Goal: Ask a question

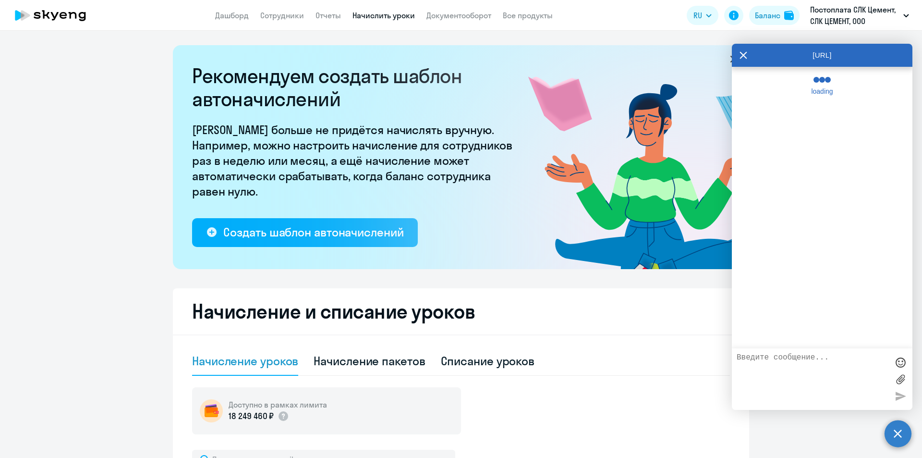
select select "10"
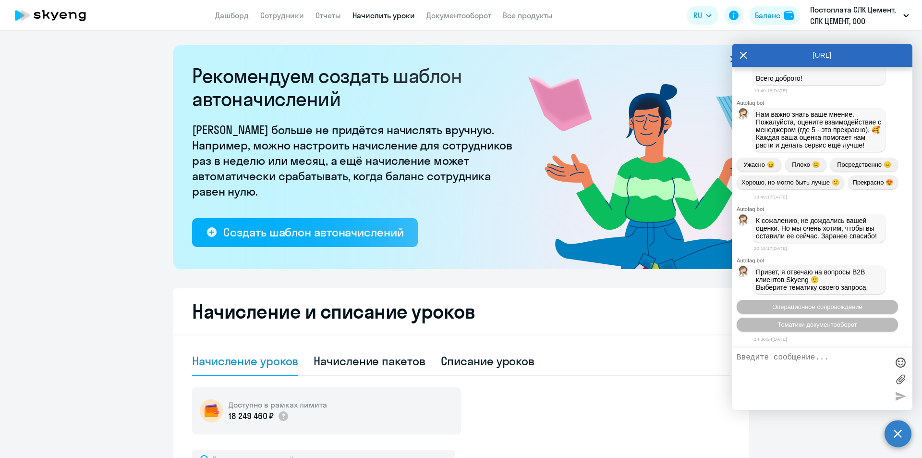
scroll to position [36156, 0]
click at [819, 307] on span "Операционное сопровождение" at bounding box center [817, 306] width 90 height 7
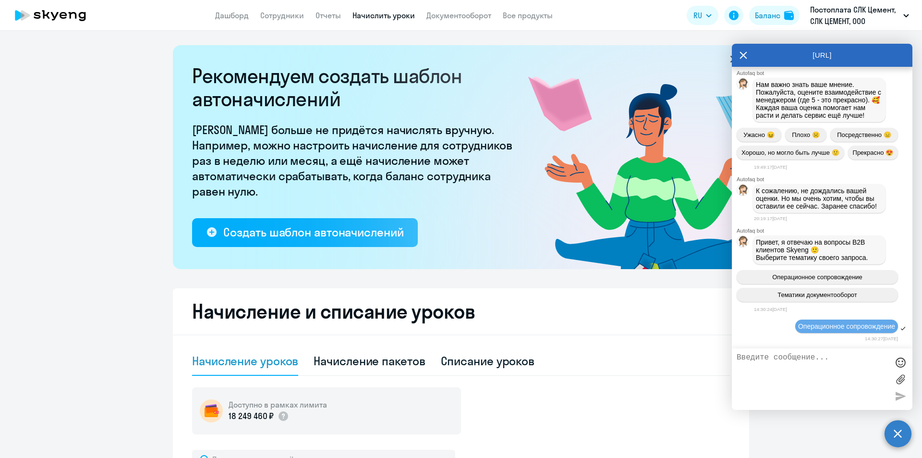
scroll to position [36260, 0]
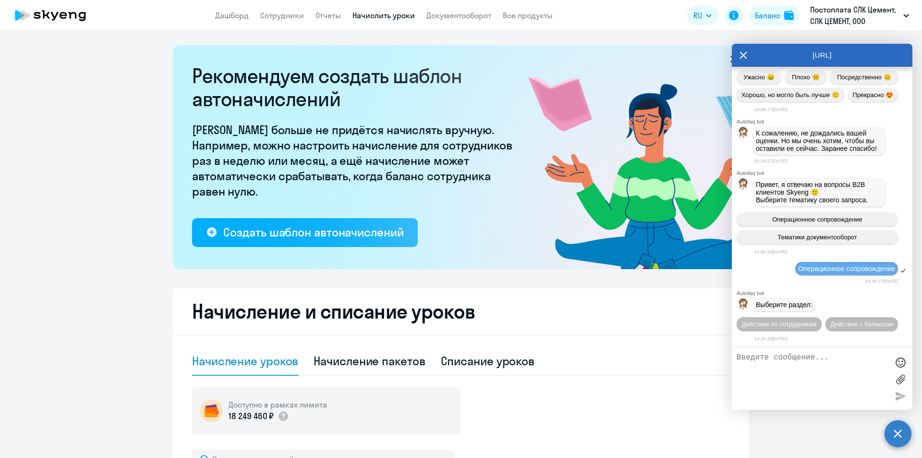
click at [817, 320] on span "Действия по сотрудникам" at bounding box center [779, 323] width 74 height 7
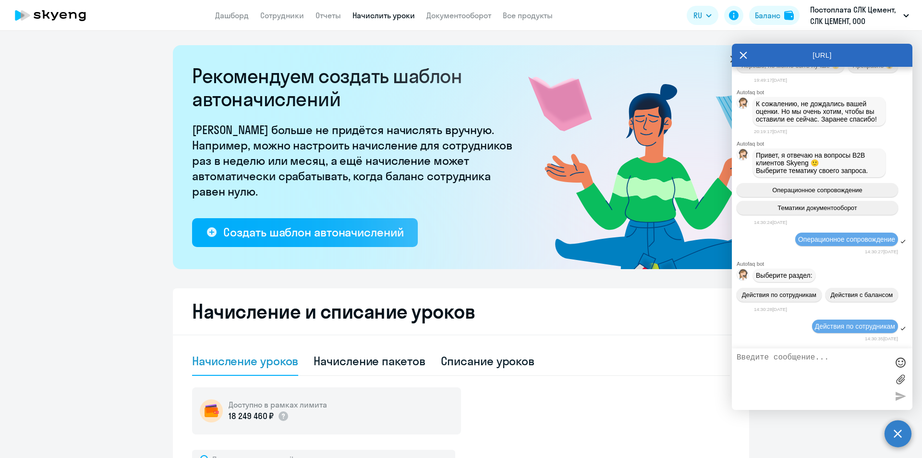
scroll to position [36402, 0]
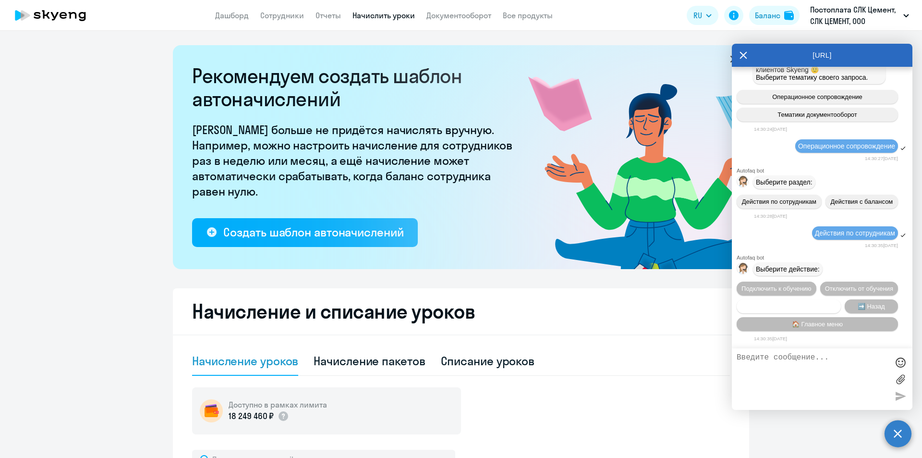
click at [816, 305] on span "Сотруднику нужна помощь" at bounding box center [789, 306] width 78 height 7
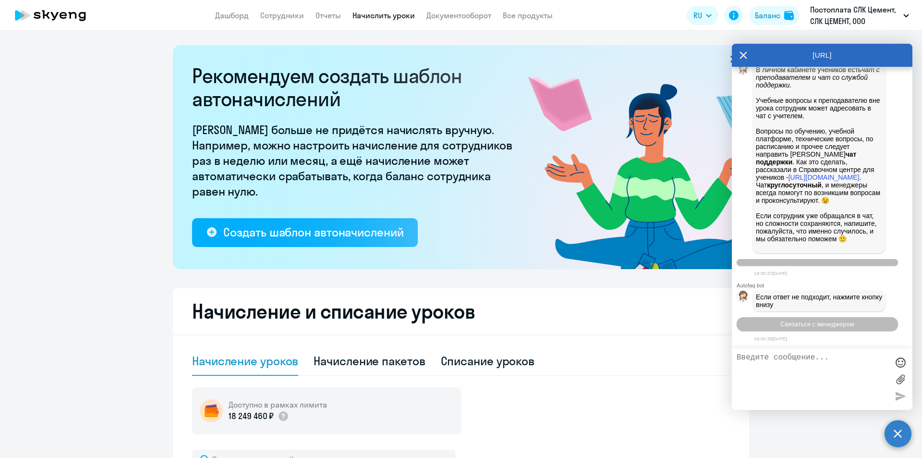
scroll to position [36735, 0]
click at [822, 324] on span "Связаться с менеджером" at bounding box center [817, 323] width 73 height 7
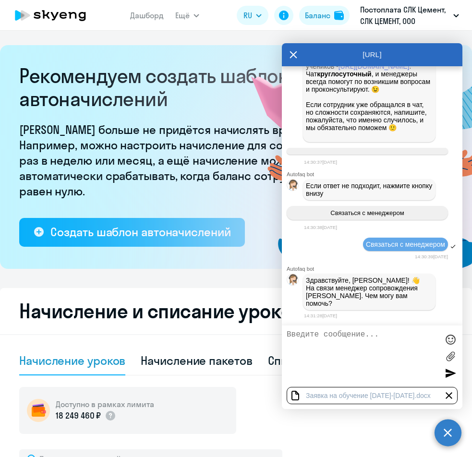
scroll to position [36839, 0]
click at [360, 339] on textarea at bounding box center [363, 356] width 152 height 52
type textarea "L"
drag, startPoint x: 384, startPoint y: 337, endPoint x: 357, endPoint y: 334, distance: 27.5
click at [357, 334] on textarea "Добрый день! Пршу проверить" at bounding box center [363, 356] width 152 height 52
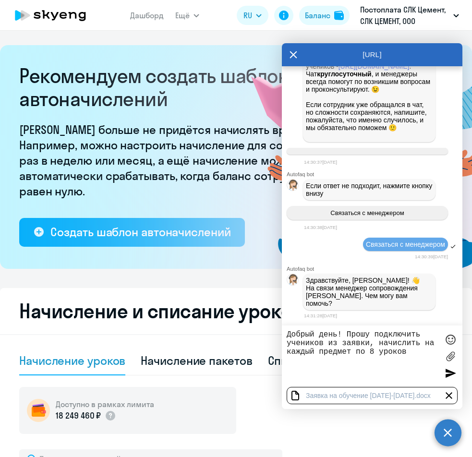
type textarea "Добрый день! Прошу подключить учеников из заявки, начислить на каждый предмет п…"
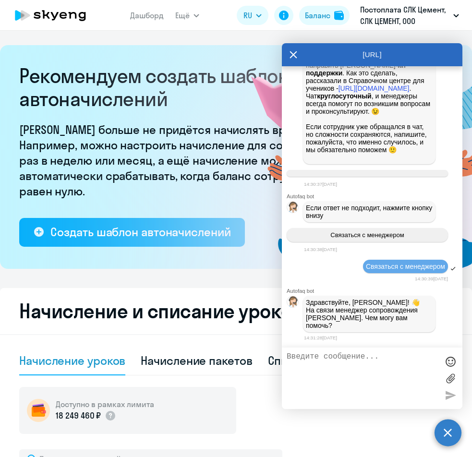
scroll to position [36875, 0]
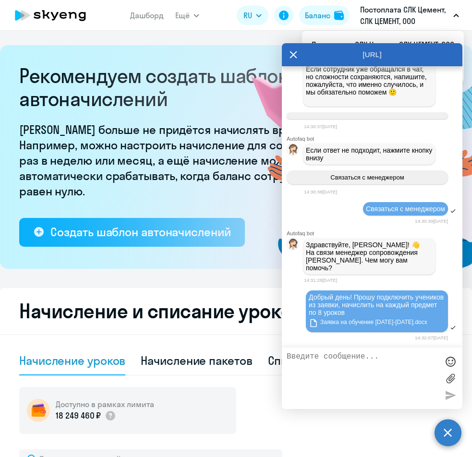
click at [393, 408] on div at bounding box center [372, 378] width 181 height 61
